Goal: Task Accomplishment & Management: Manage account settings

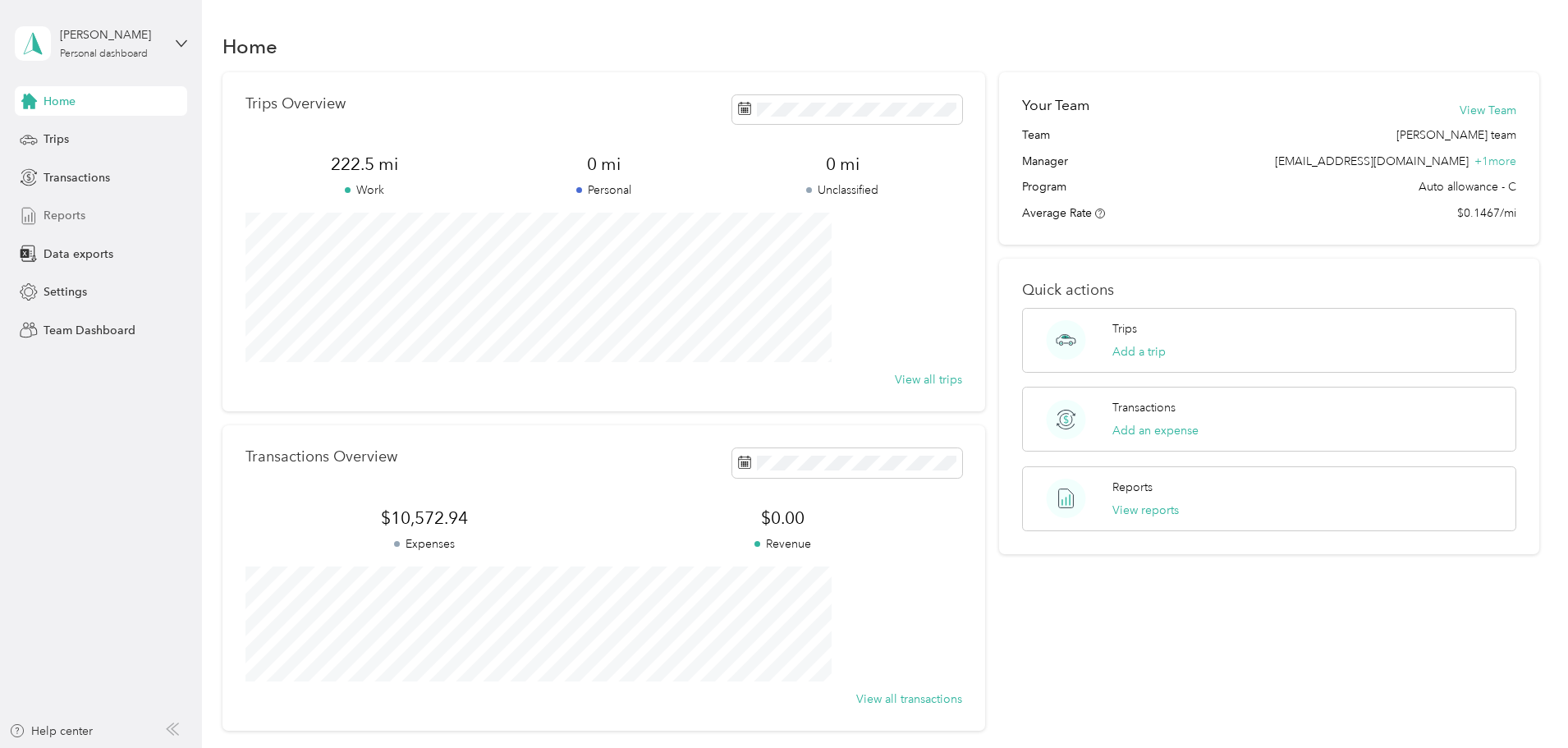
click at [68, 216] on span "Reports" at bounding box center [64, 215] width 42 height 17
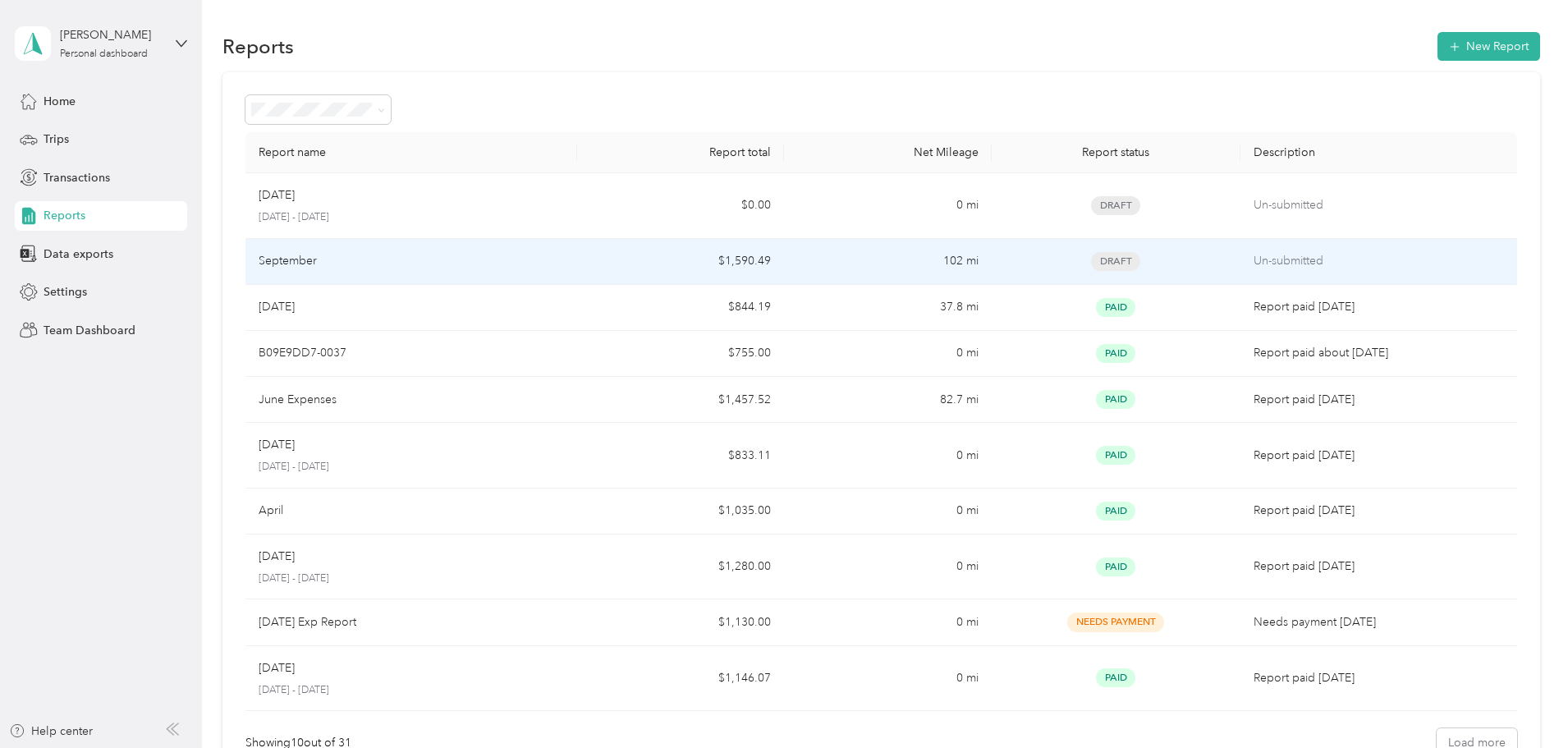
click at [1136, 269] on div "Draft" at bounding box center [1117, 261] width 223 height 19
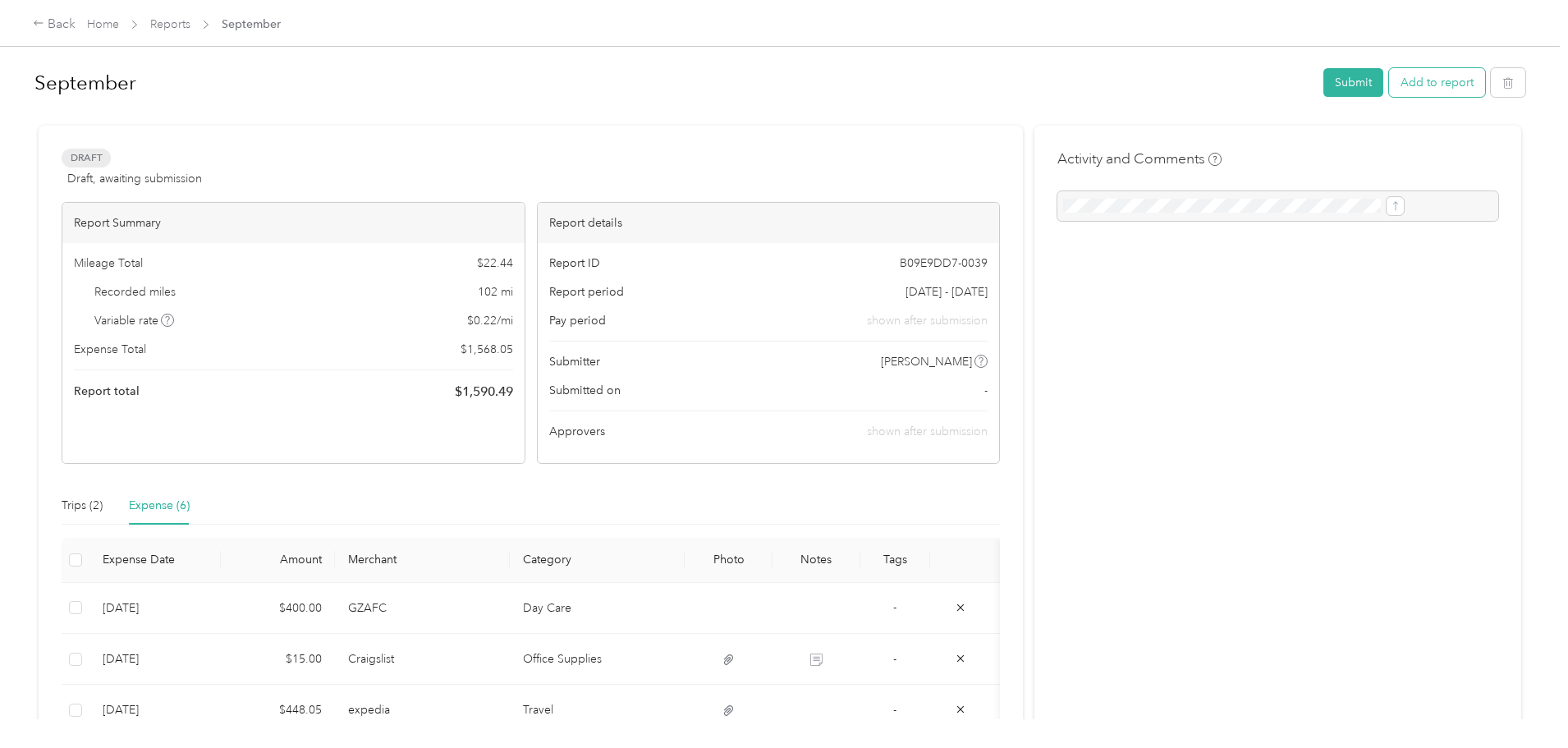
click at [1389, 81] on button "Add to report" at bounding box center [1437, 82] width 96 height 29
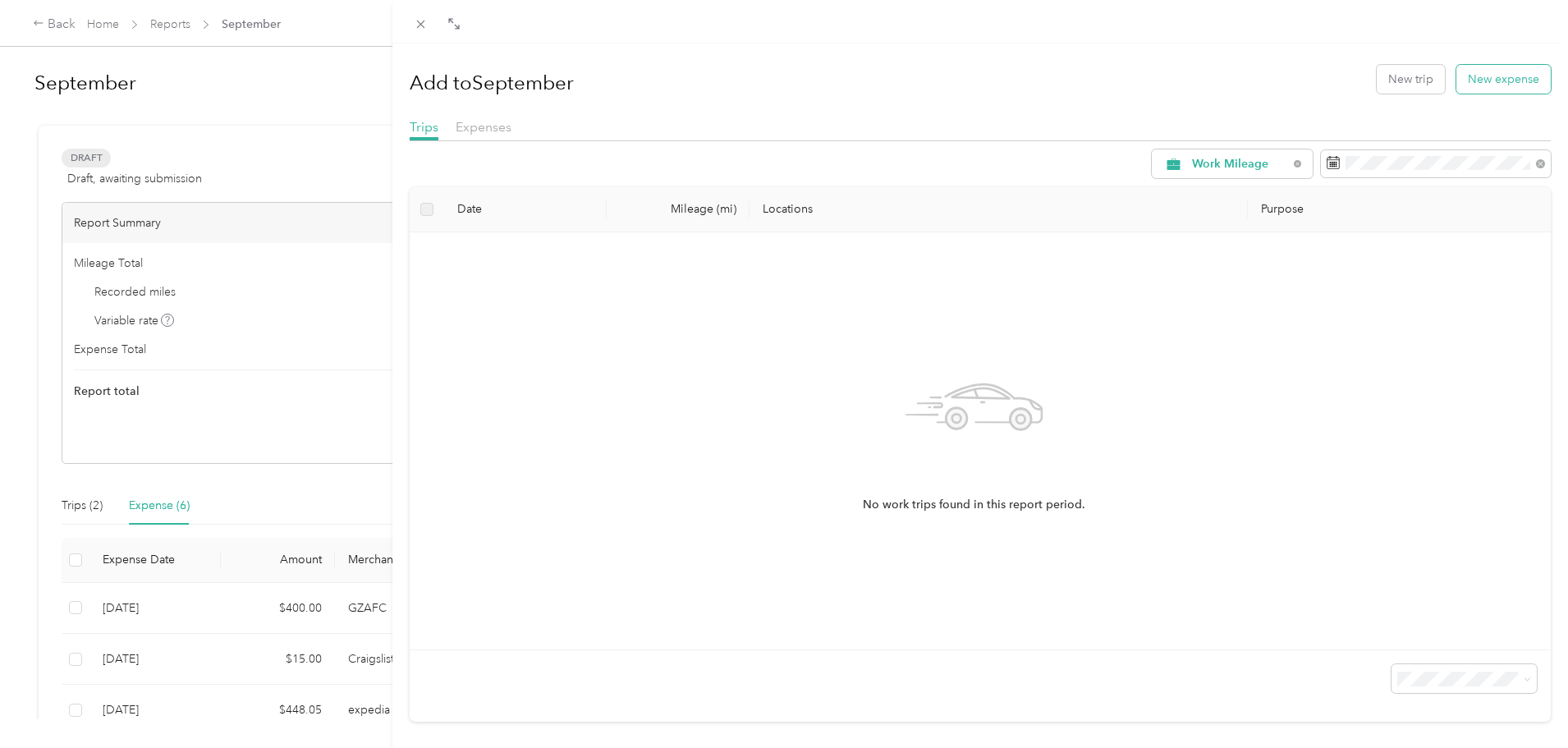
click at [1497, 70] on button "New expense" at bounding box center [1503, 79] width 95 height 29
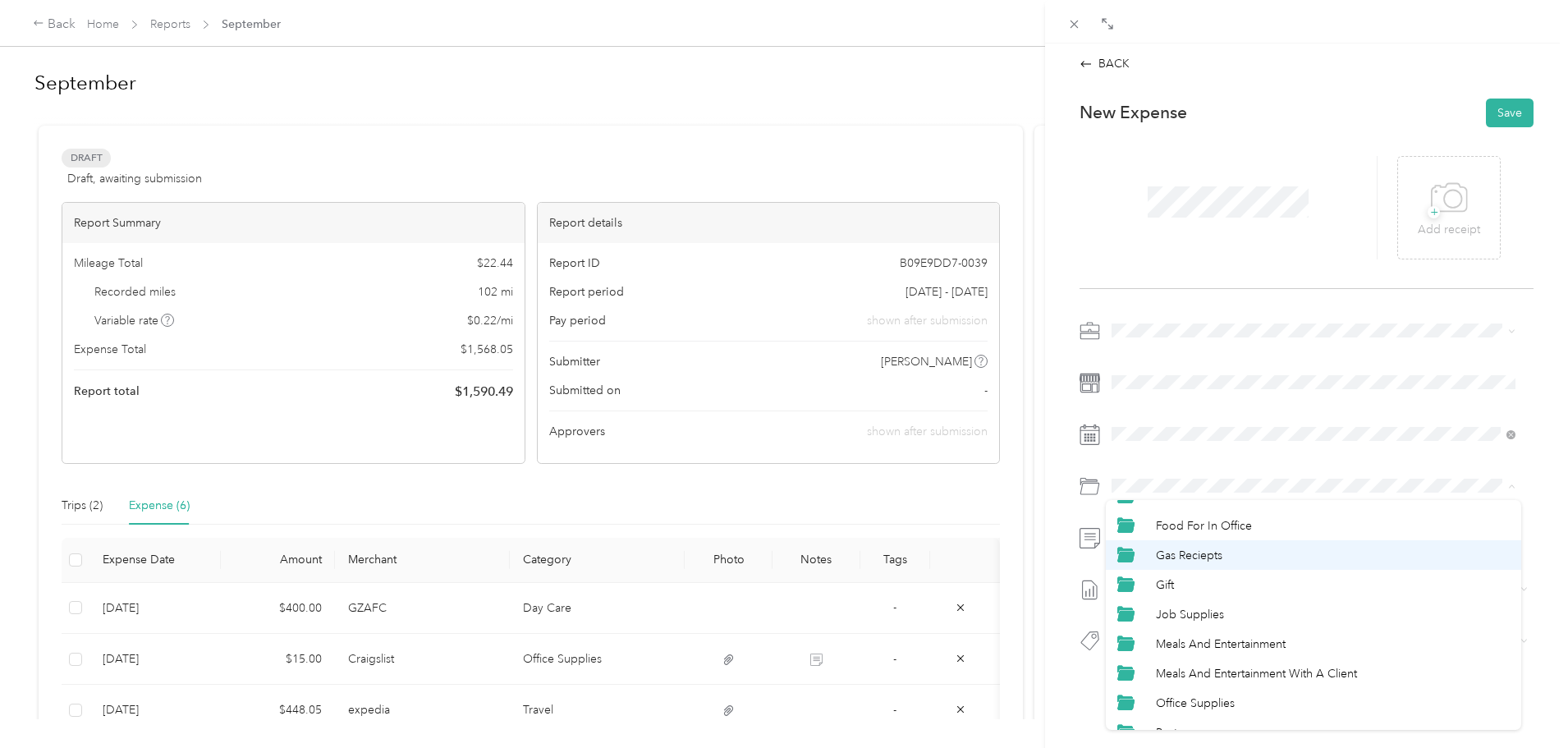
scroll to position [189, 0]
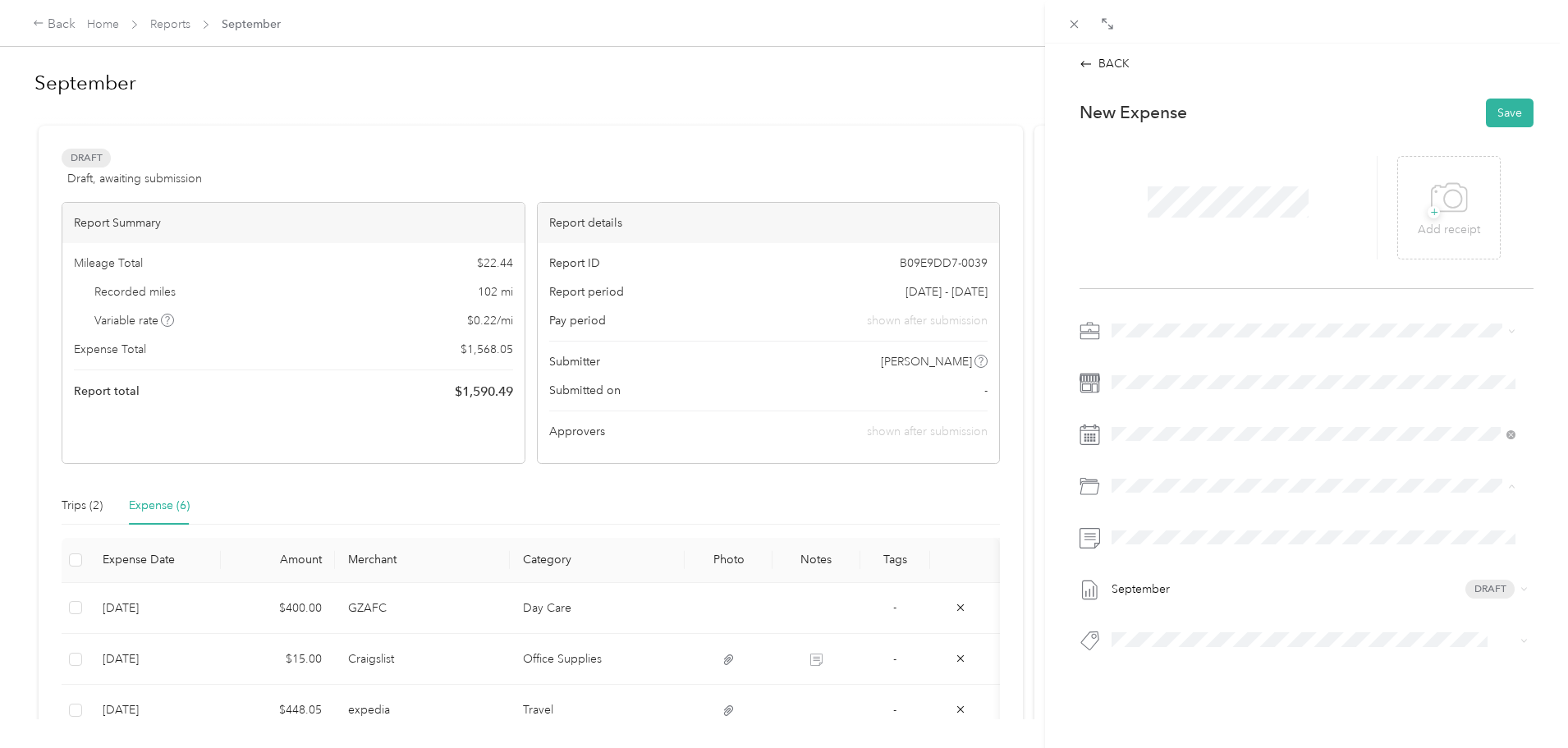
click at [1169, 716] on span "Travel" at bounding box center [1171, 715] width 30 height 14
click at [1326, 585] on span "September Draft" at bounding box center [1316, 590] width 398 height 15
click at [1253, 661] on div "24" at bounding box center [1252, 662] width 22 height 21
click at [1429, 211] on span "+" at bounding box center [1433, 212] width 12 height 12
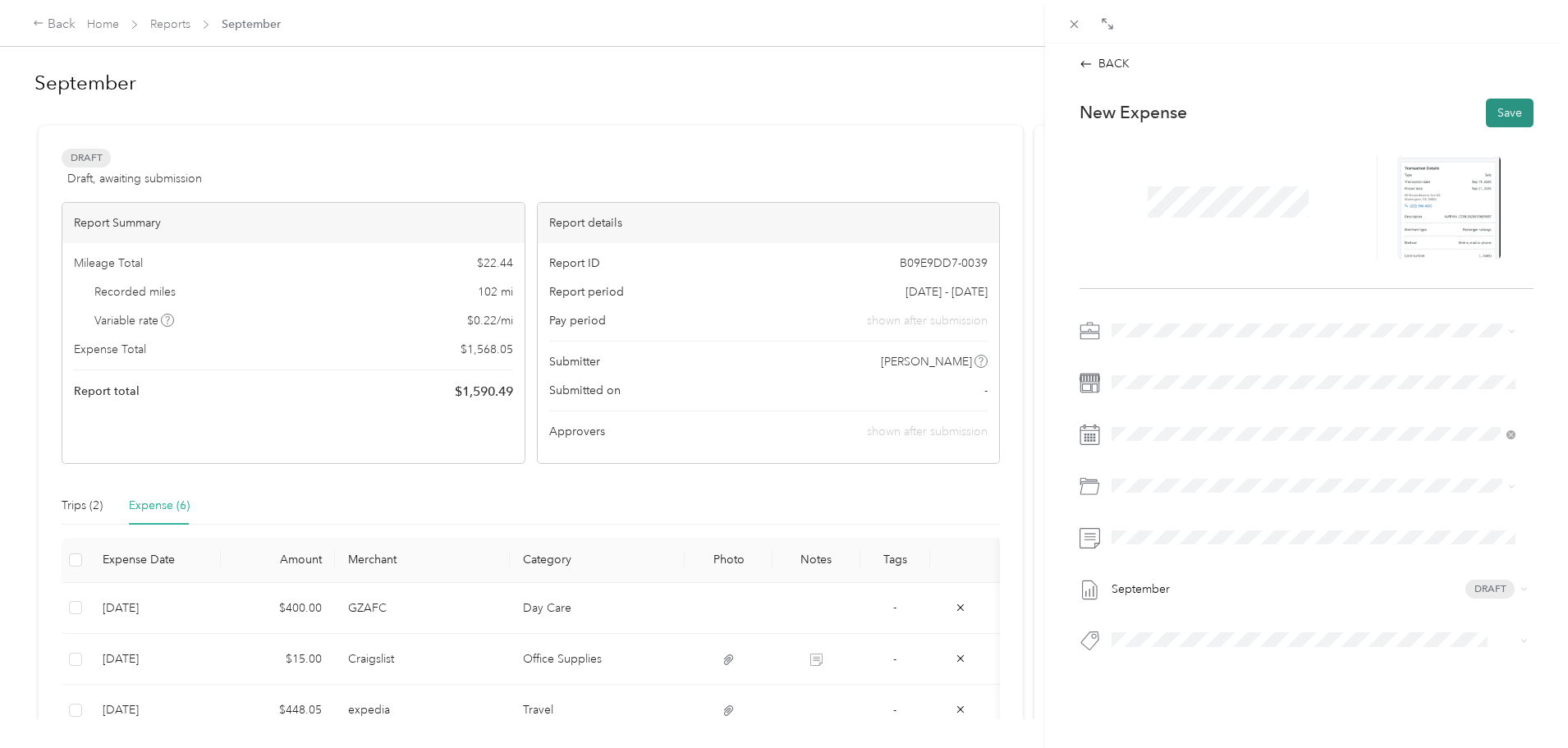
click at [1507, 110] on button "Save" at bounding box center [1510, 112] width 48 height 29
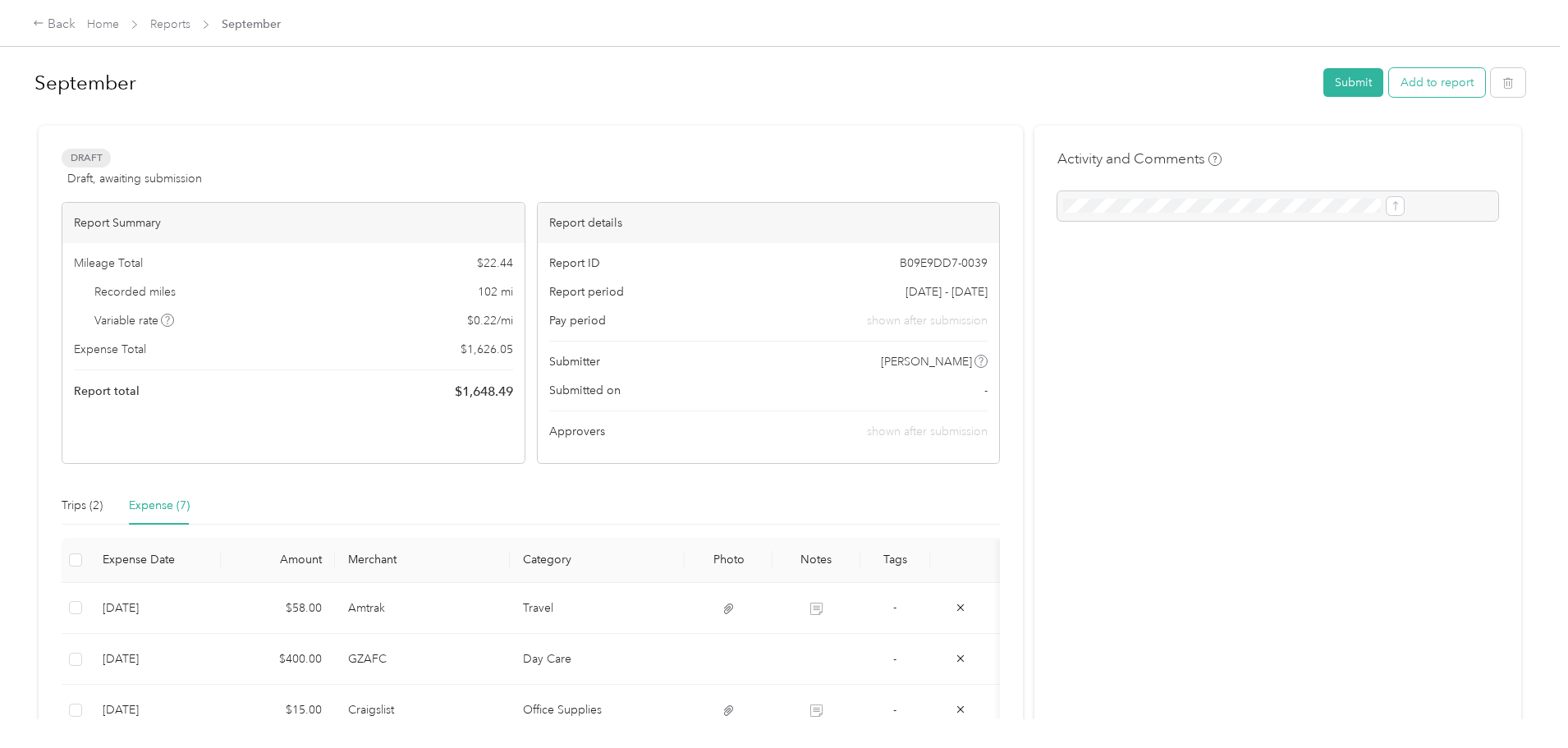
click at [1389, 83] on button "Add to report" at bounding box center [1437, 82] width 96 height 29
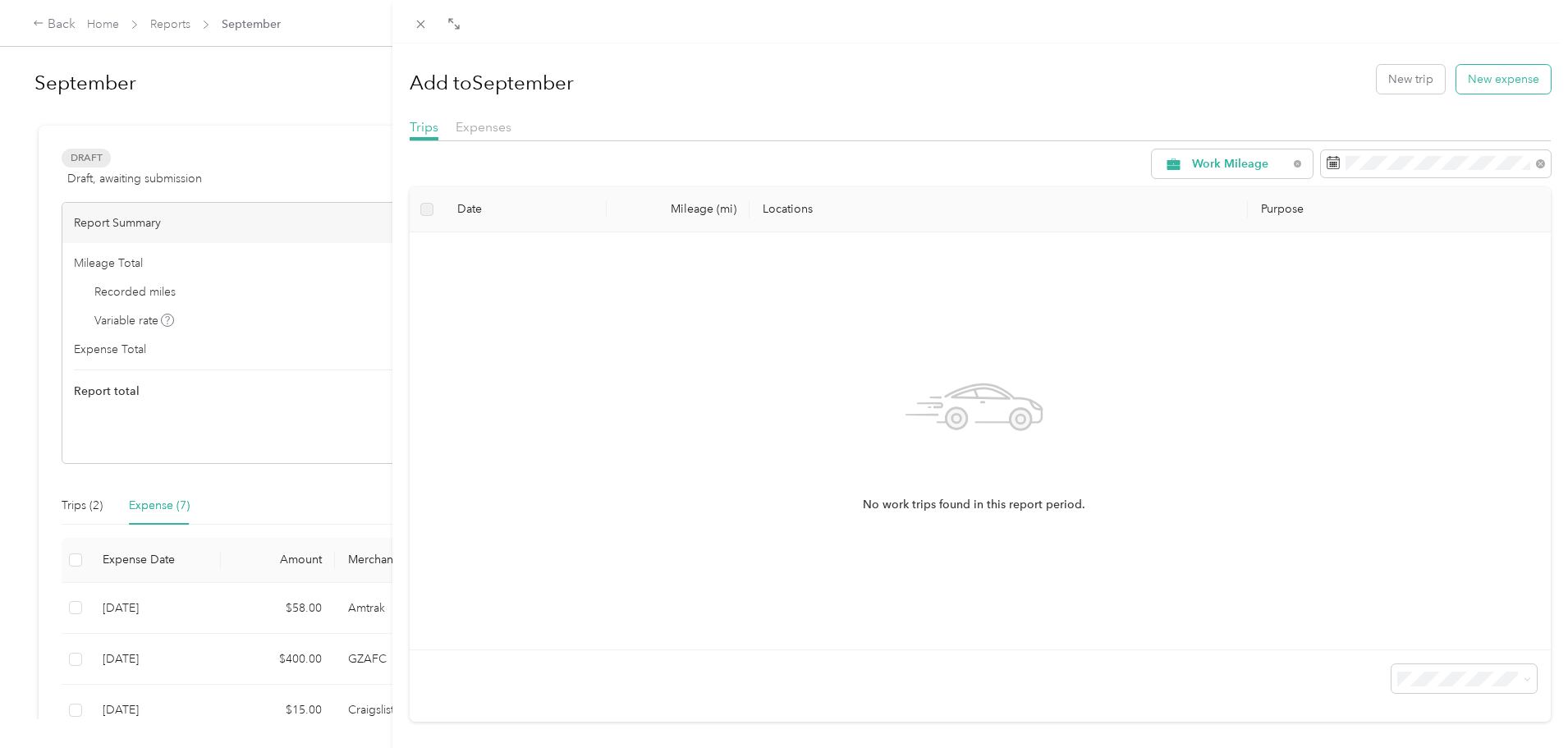
click at [1473, 87] on button "New expense" at bounding box center [1503, 79] width 95 height 29
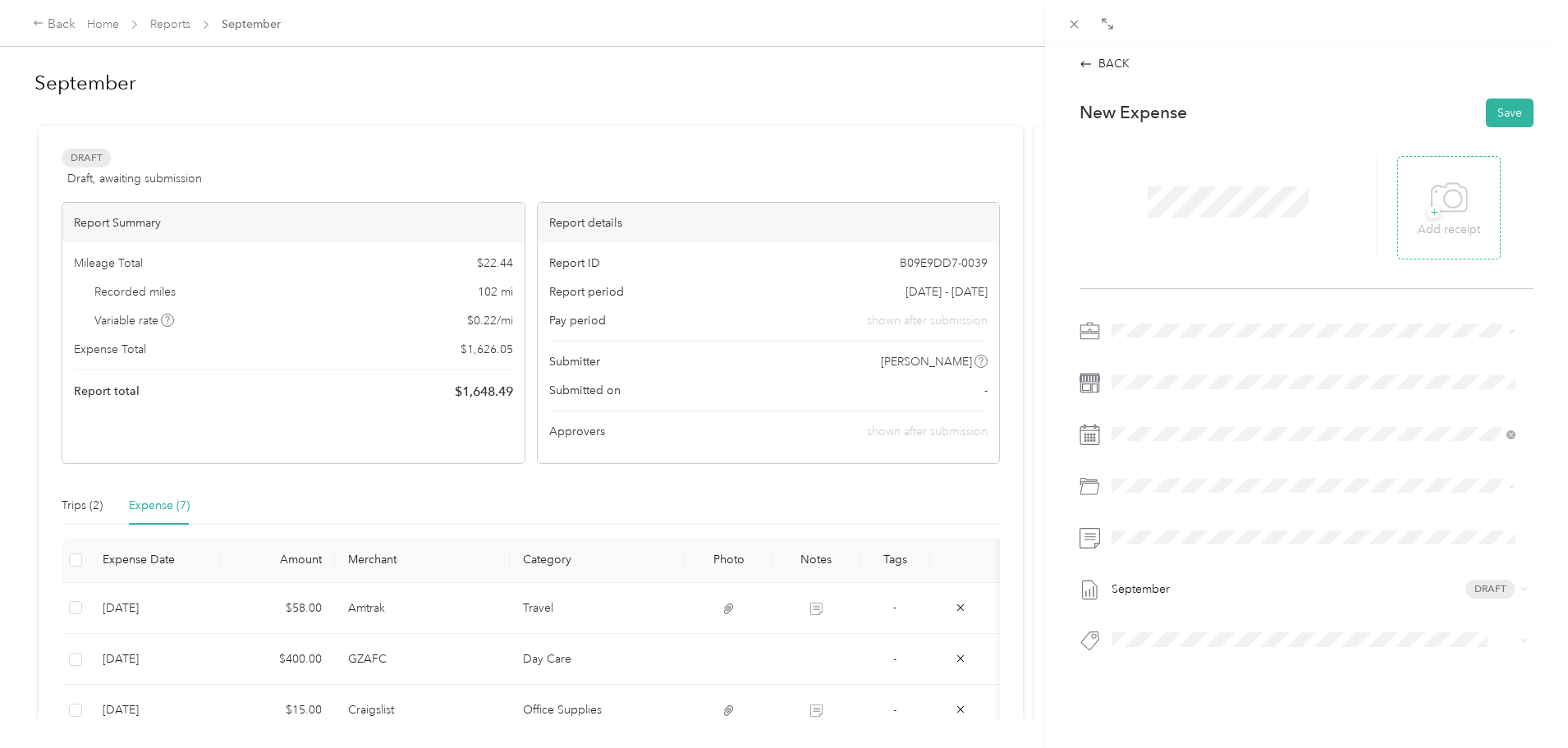
click at [1428, 213] on span "+" at bounding box center [1433, 212] width 12 height 12
click at [1190, 584] on div "30" at bounding box center [1189, 584] width 22 height 21
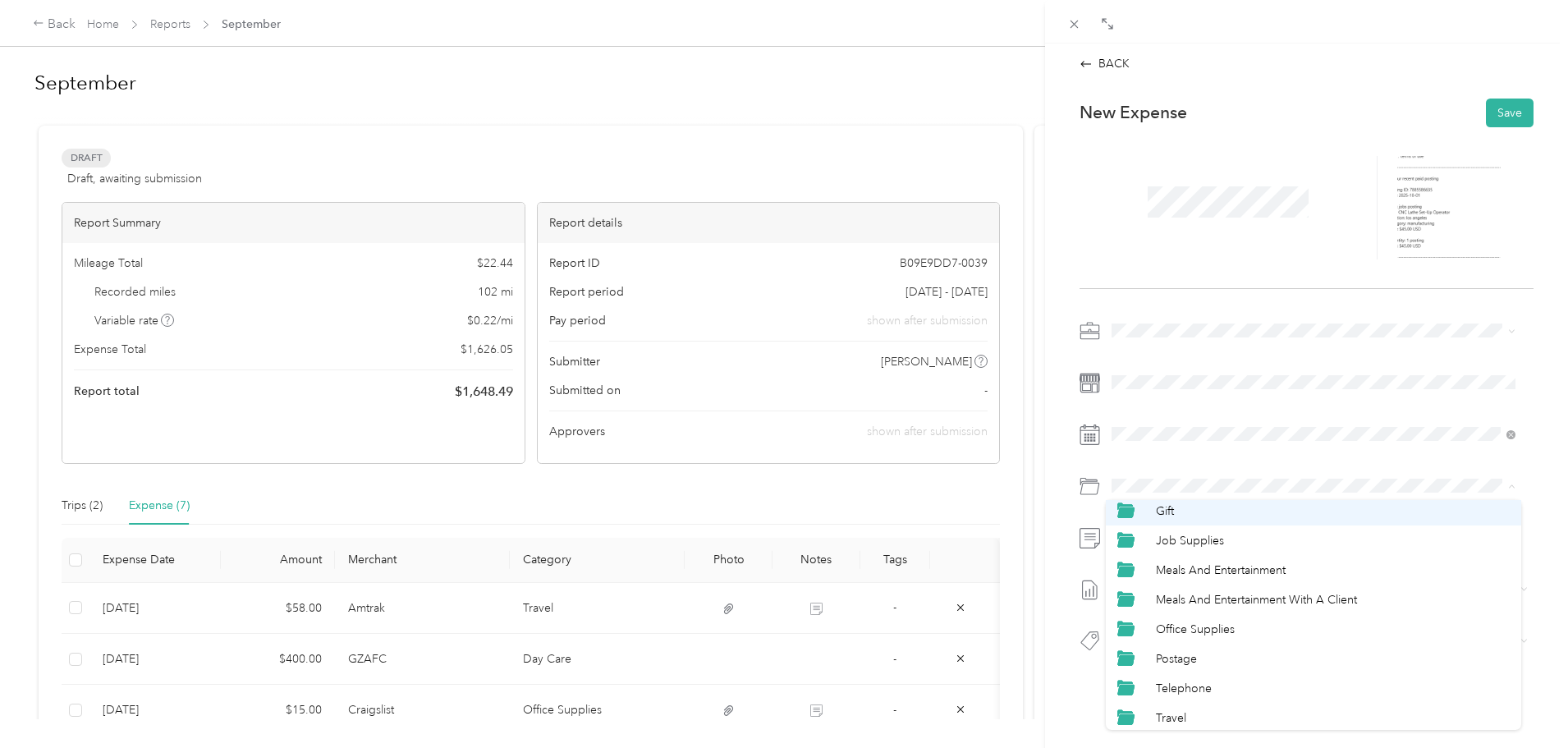
scroll to position [189, 0]
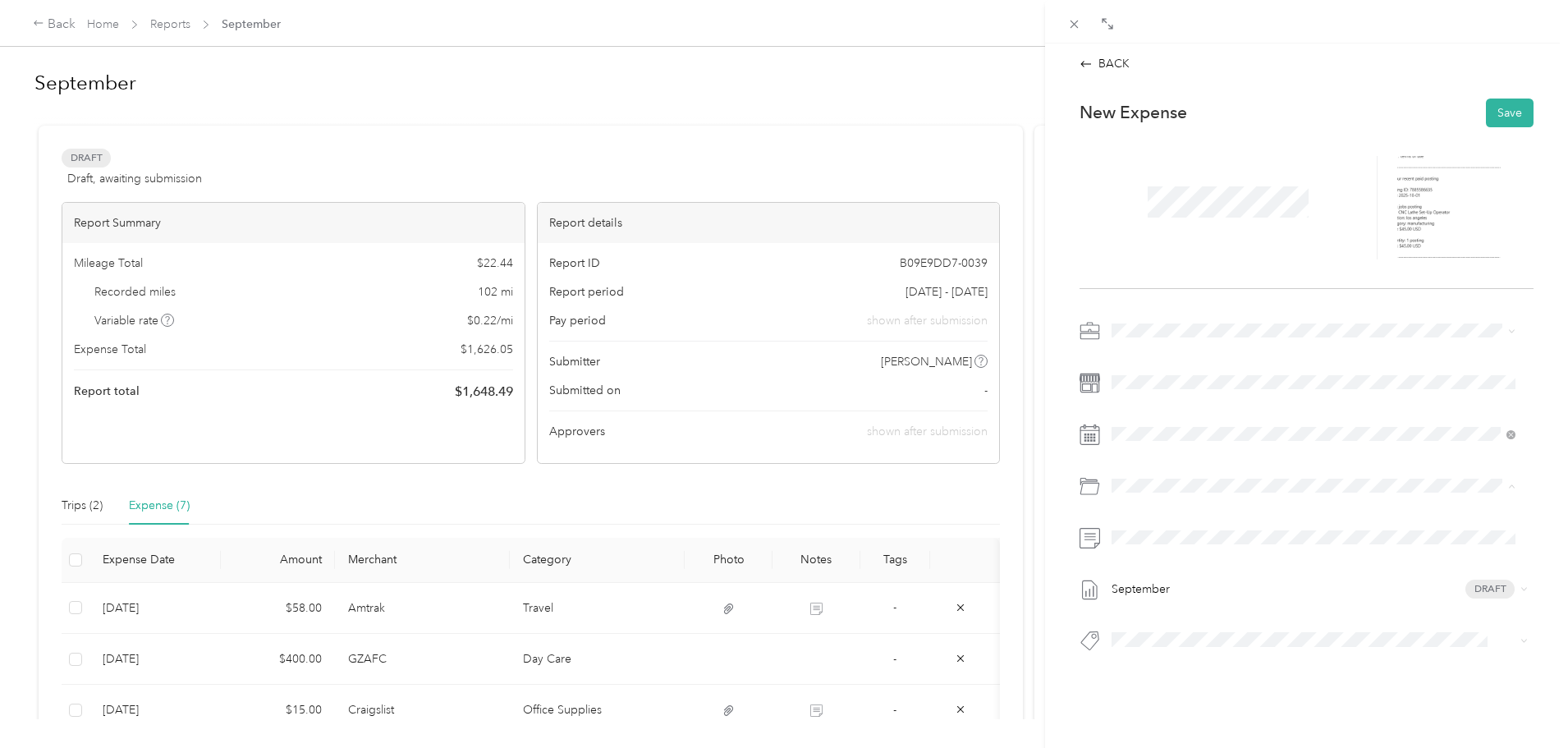
click at [1193, 622] on span "Office Supplies" at bounding box center [1195, 626] width 79 height 14
click at [1497, 113] on button "Save" at bounding box center [1510, 112] width 48 height 29
